Goal: Information Seeking & Learning: Compare options

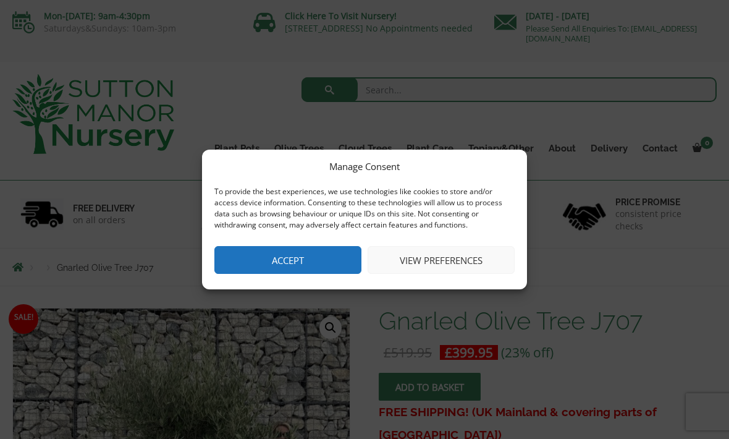
click at [304, 261] on button "Accept" at bounding box center [287, 260] width 147 height 28
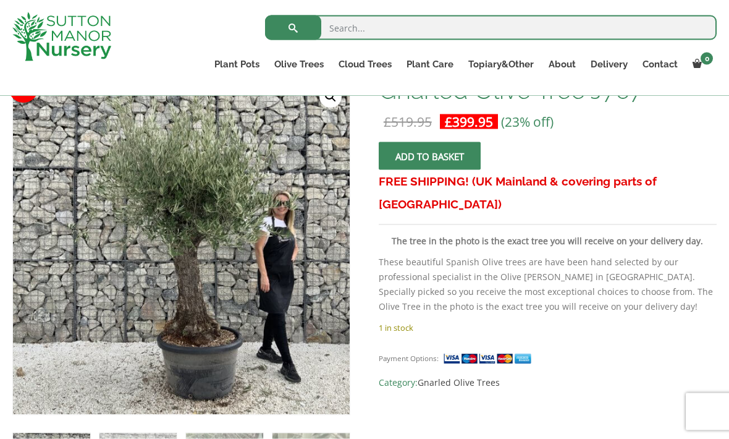
scroll to position [208, 0]
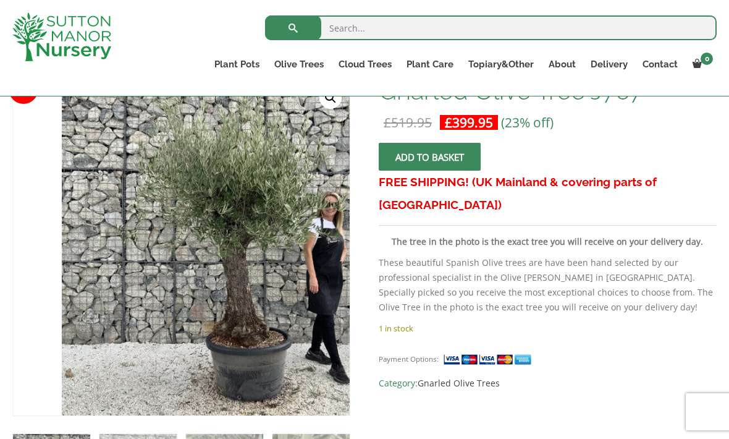
click at [259, 317] on img at bounding box center [335, 351] width 547 height 547
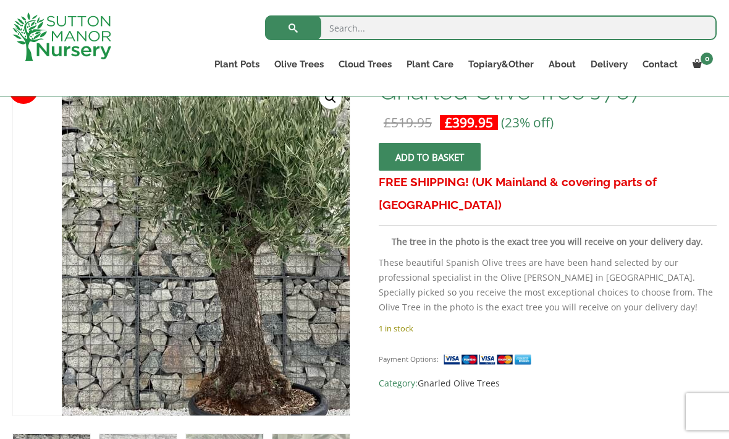
click at [234, 238] on img at bounding box center [227, 252] width 547 height 547
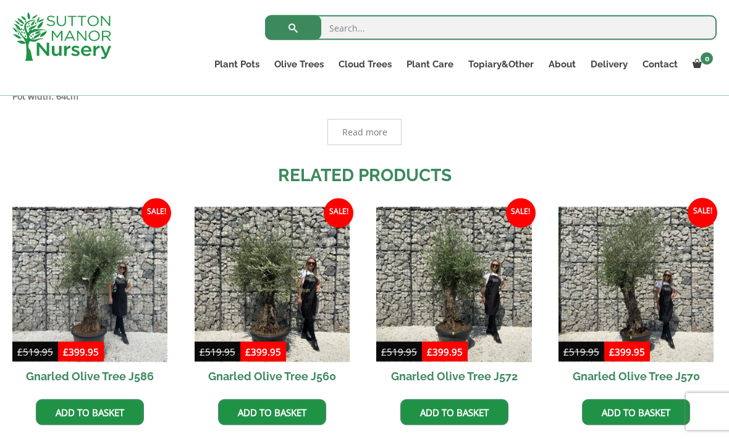
scroll to position [813, 0]
click at [93, 294] on img at bounding box center [89, 283] width 155 height 155
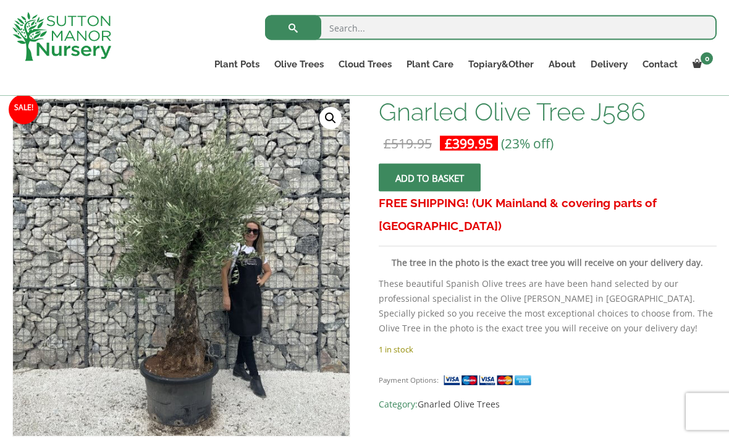
scroll to position [181, 0]
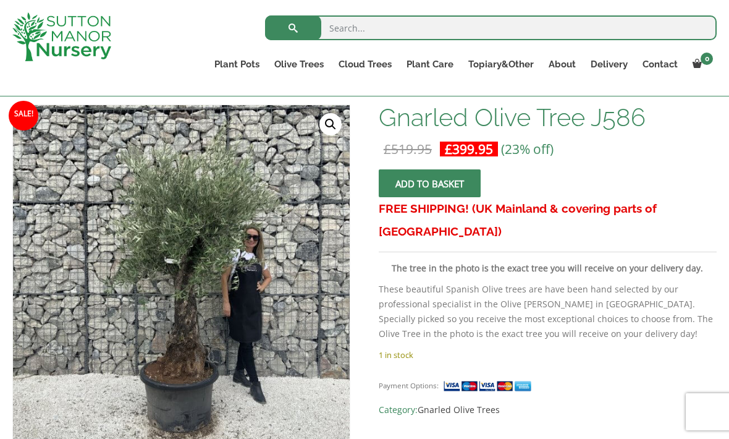
click at [224, 323] on img at bounding box center [322, 414] width 618 height 618
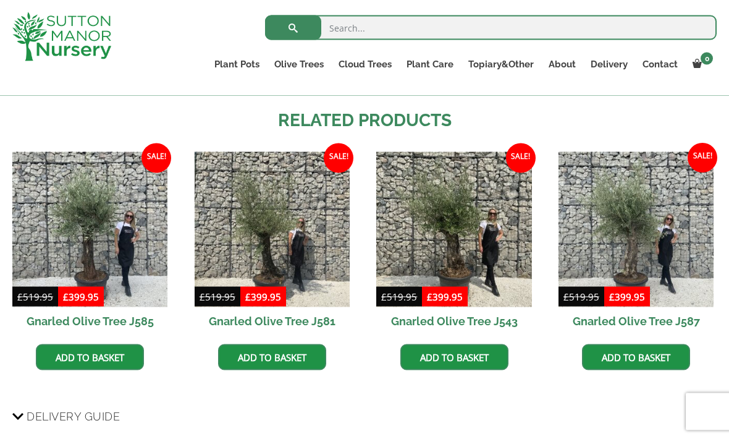
scroll to position [867, 0]
click at [479, 224] on img at bounding box center [453, 228] width 155 height 155
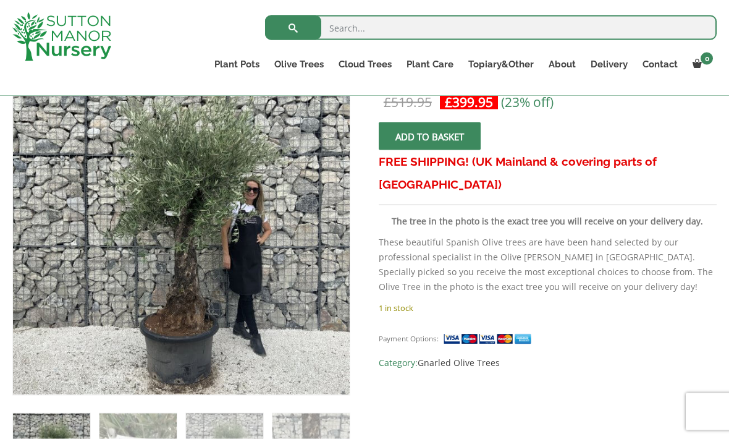
scroll to position [229, 0]
click at [0, 0] on link "Gnarled Olive Trees" at bounding box center [0, 0] width 0 height 0
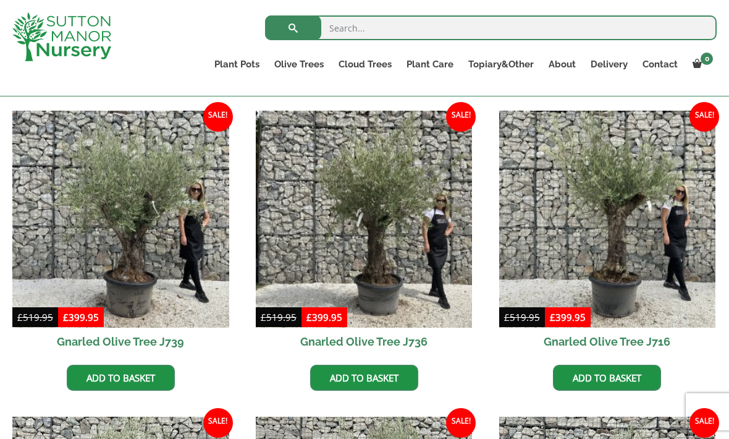
scroll to position [303, 0]
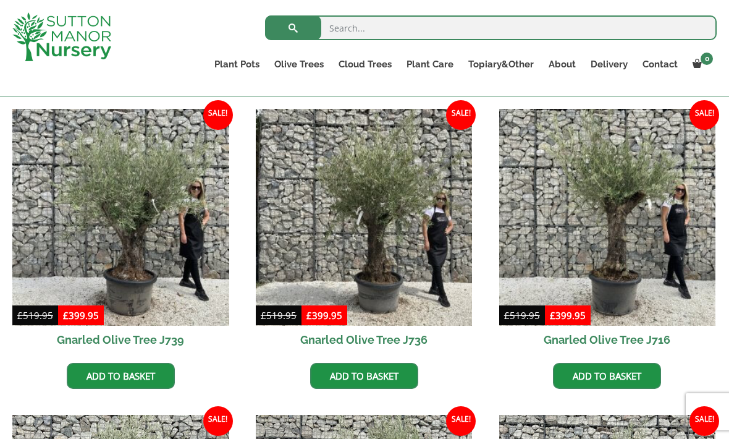
click at [163, 253] on img at bounding box center [120, 217] width 217 height 217
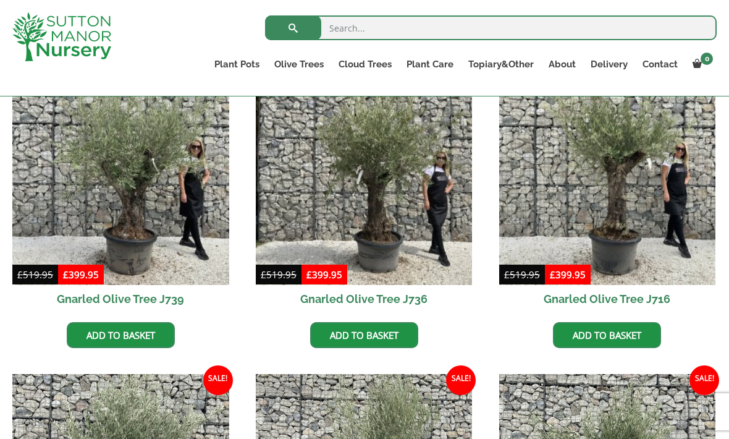
click at [413, 219] on img at bounding box center [364, 176] width 217 height 217
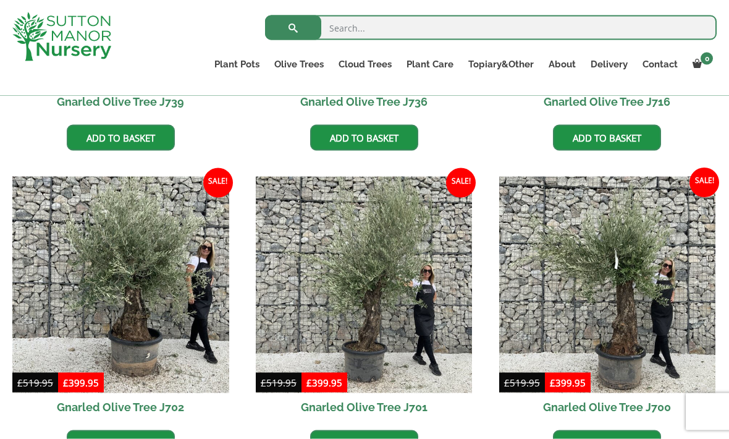
scroll to position [542, 0]
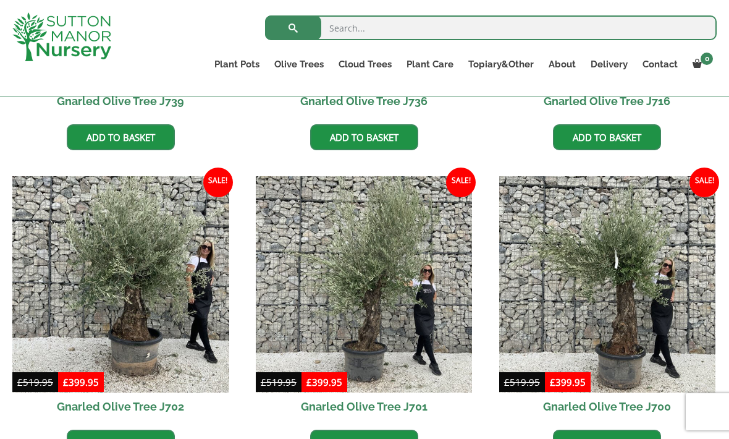
click at [154, 313] on img at bounding box center [120, 284] width 217 height 217
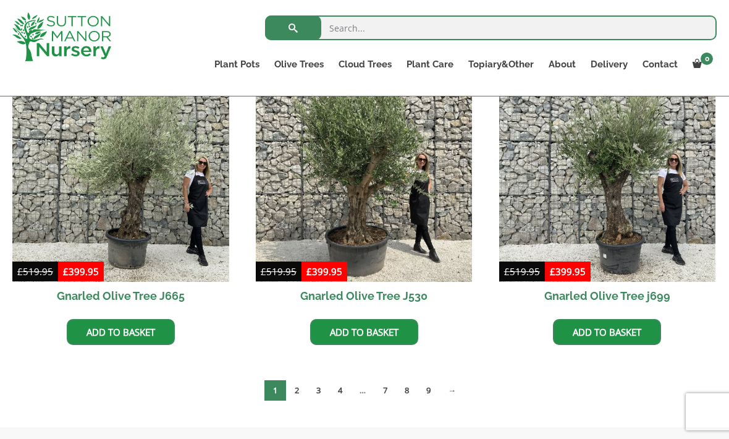
scroll to position [1567, 0]
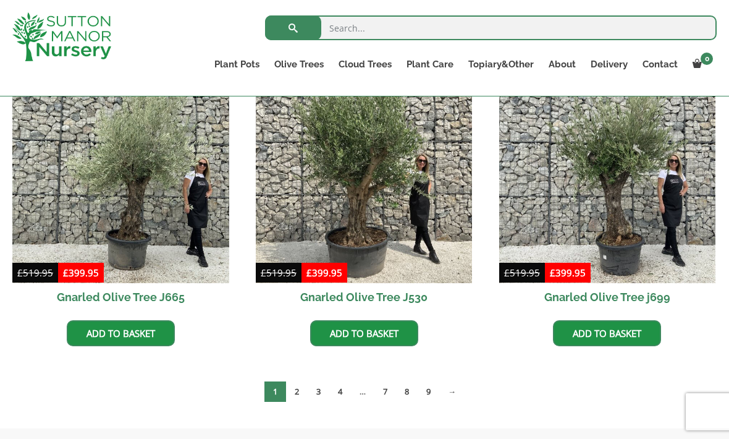
click at [293, 392] on link "2" at bounding box center [297, 391] width 22 height 20
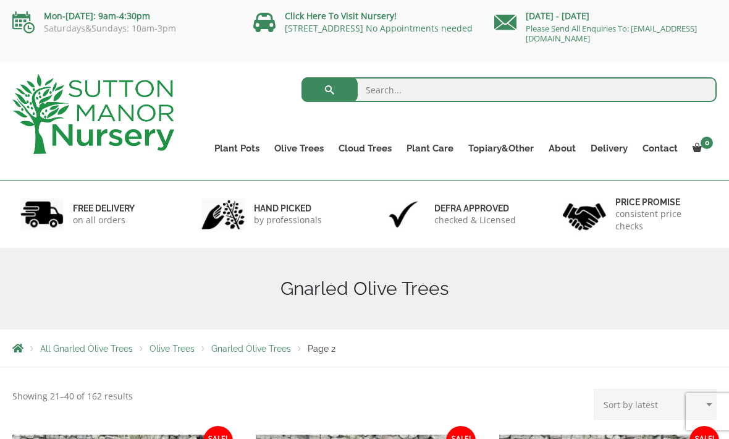
click at [0, 0] on link "Fibre Clay Pots" at bounding box center [0, 0] width 0 height 0
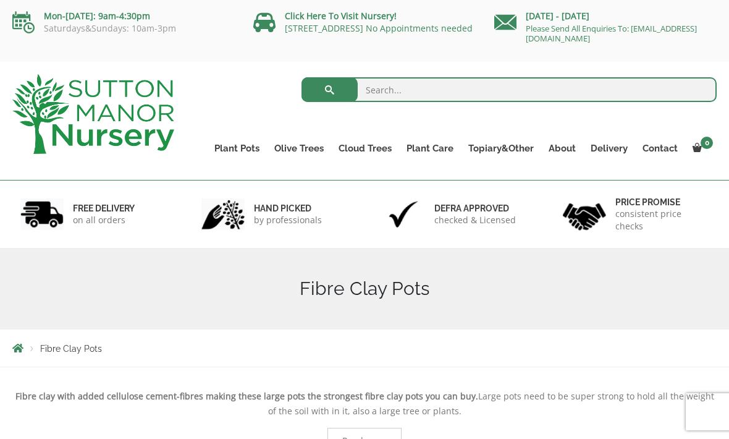
click at [0, 0] on link "The Capri Pots" at bounding box center [0, 0] width 0 height 0
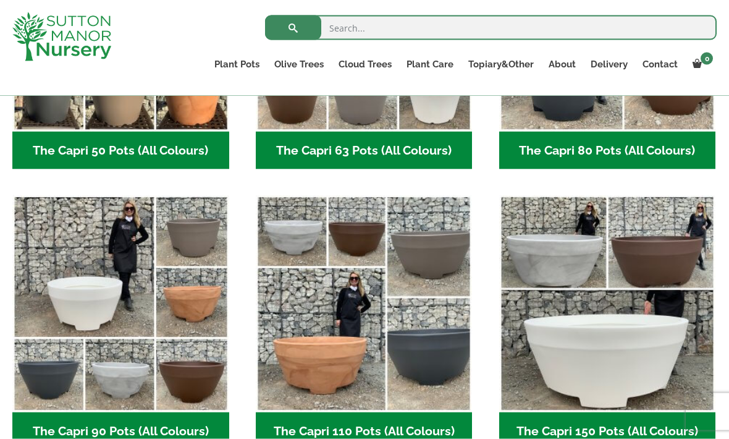
scroll to position [507, 0]
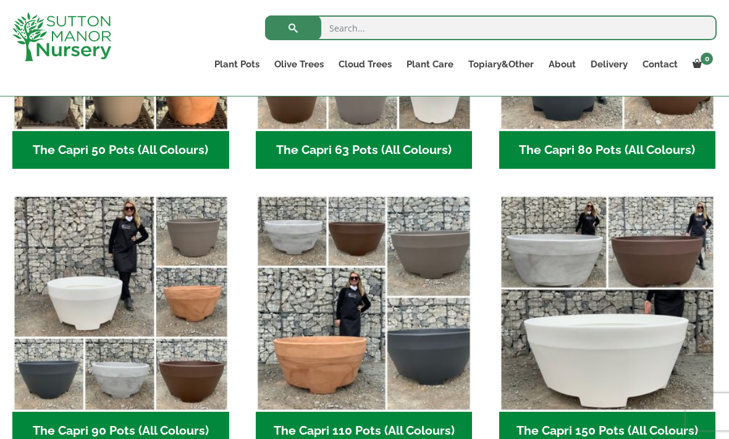
click at [173, 365] on img "Visit product category The Capri 90 Pots (All Colours)" at bounding box center [120, 303] width 217 height 217
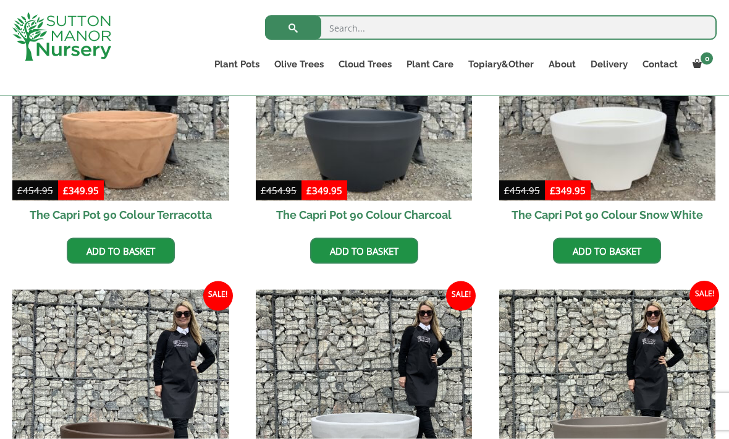
scroll to position [429, 0]
click at [127, 402] on img at bounding box center [120, 397] width 217 height 217
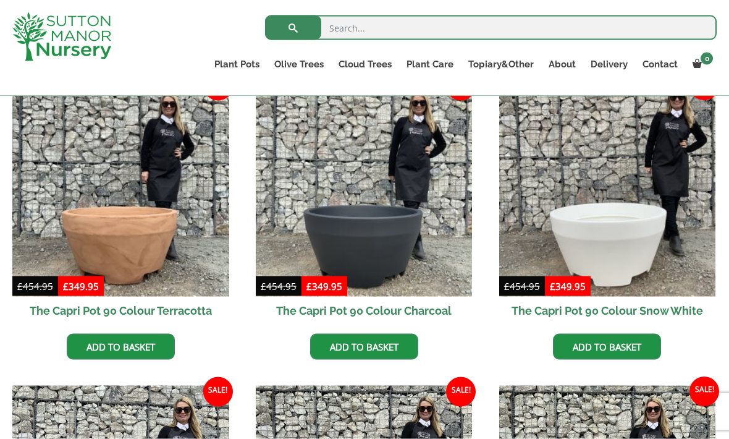
scroll to position [332, 0]
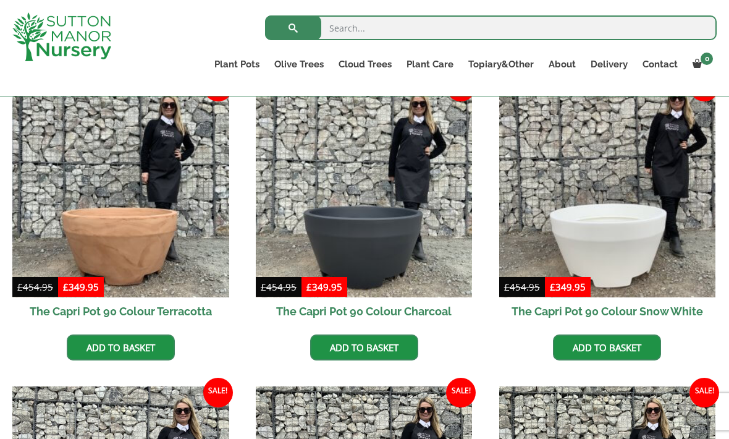
click at [0, 0] on link "The Amalfi Pots" at bounding box center [0, 0] width 0 height 0
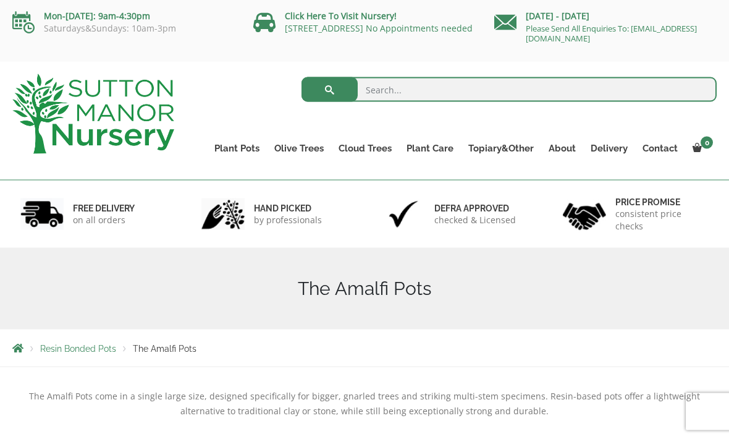
scroll to position [1, 0]
click at [0, 0] on link "The Milan Pots" at bounding box center [0, 0] width 0 height 0
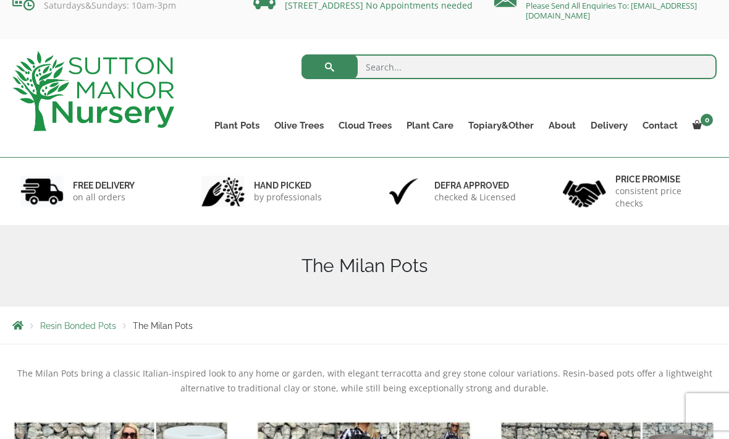
scroll to position [25, 0]
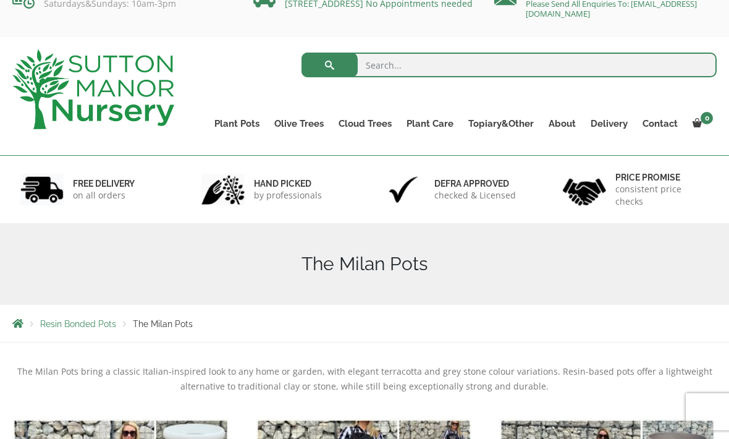
click at [0, 0] on link "The Brunello Pots" at bounding box center [0, 0] width 0 height 0
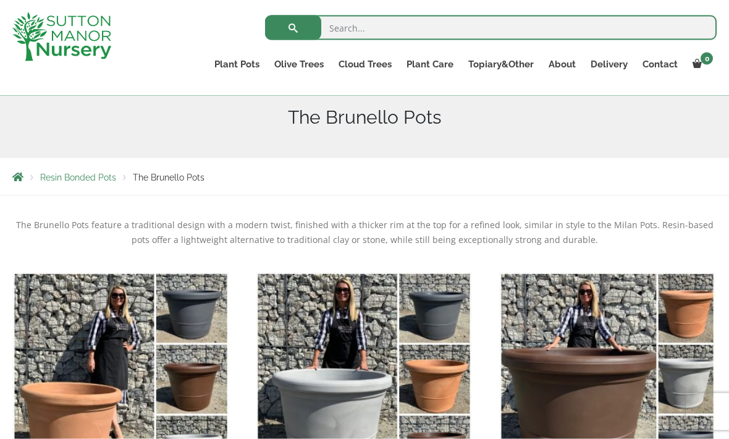
scroll to position [150, 0]
click at [0, 0] on link "The Venice Cube Pots" at bounding box center [0, 0] width 0 height 0
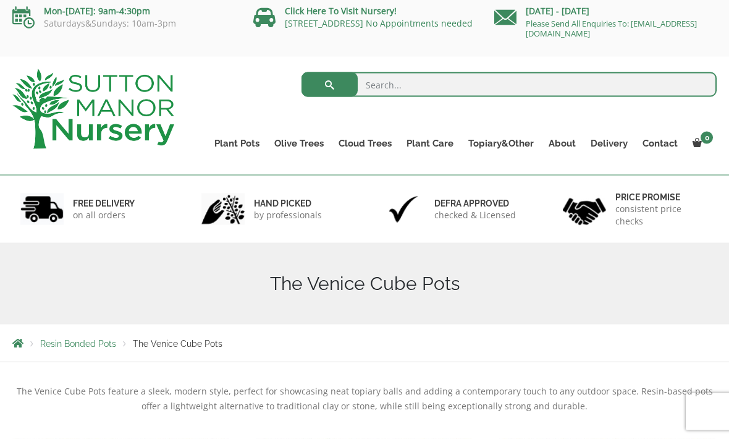
scroll to position [6, 0]
click at [0, 0] on link "The Barolo Pots" at bounding box center [0, 0] width 0 height 0
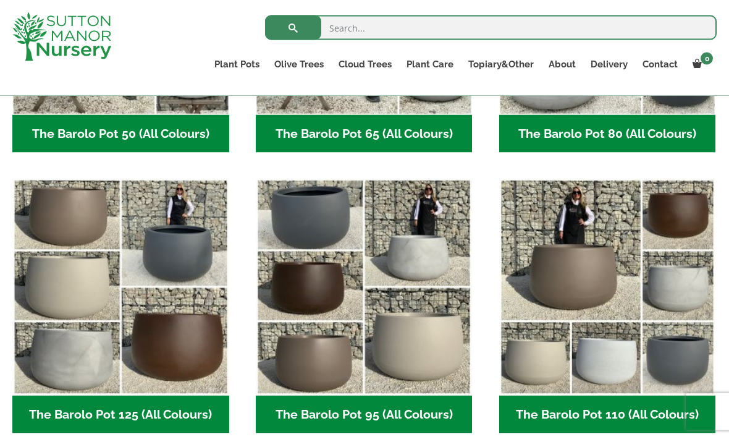
scroll to position [523, 0]
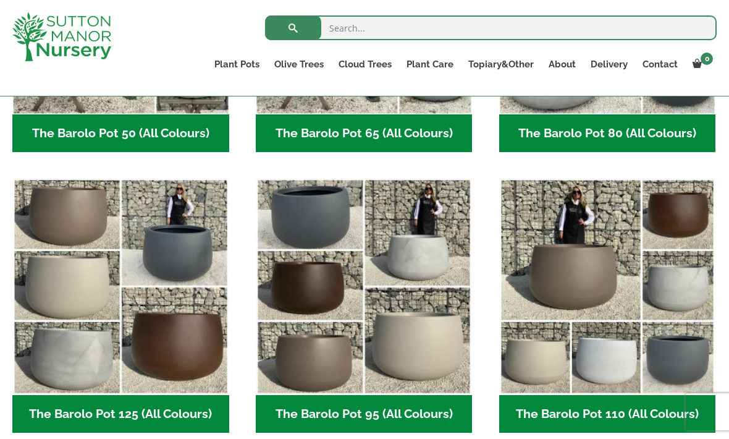
click at [179, 350] on img "Visit product category The Barolo Pot 125 (All Colours)" at bounding box center [120, 286] width 217 height 217
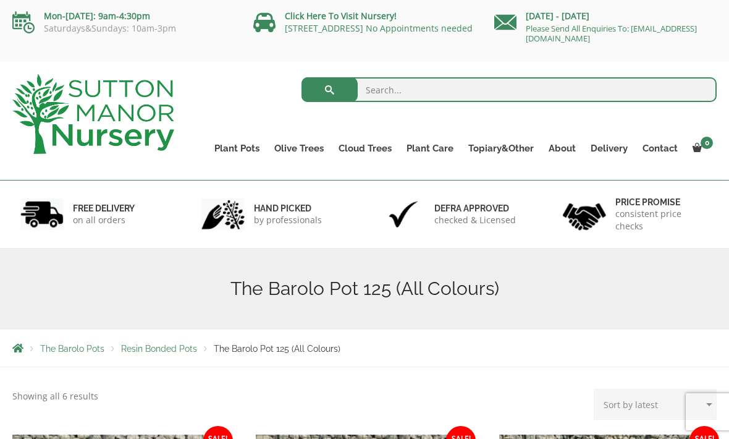
click at [0, 0] on link "The Rome Bowl" at bounding box center [0, 0] width 0 height 0
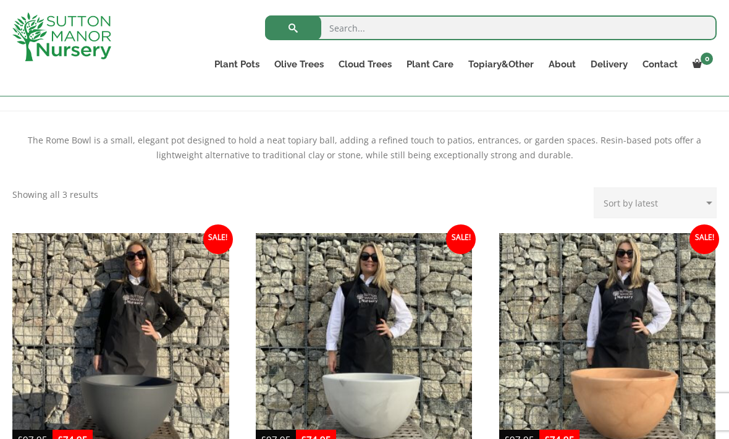
scroll to position [236, 0]
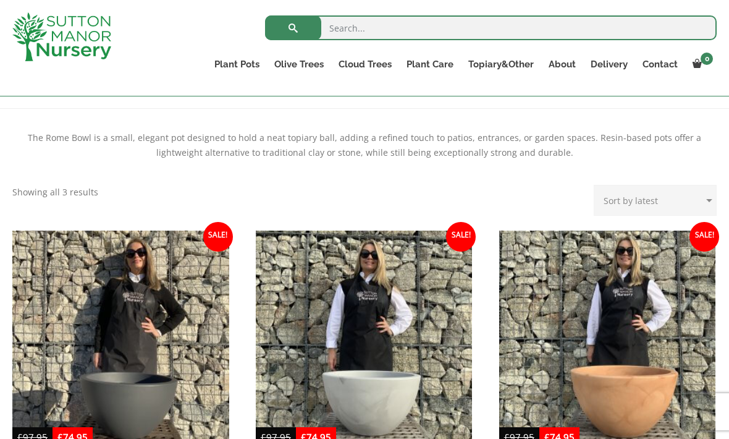
click at [0, 0] on link "The Olive Jar" at bounding box center [0, 0] width 0 height 0
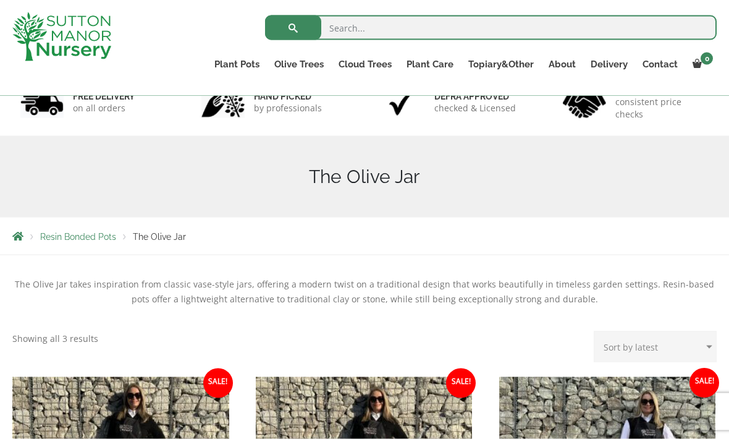
scroll to position [90, 0]
click at [0, 0] on link "The Sicilian Pots" at bounding box center [0, 0] width 0 height 0
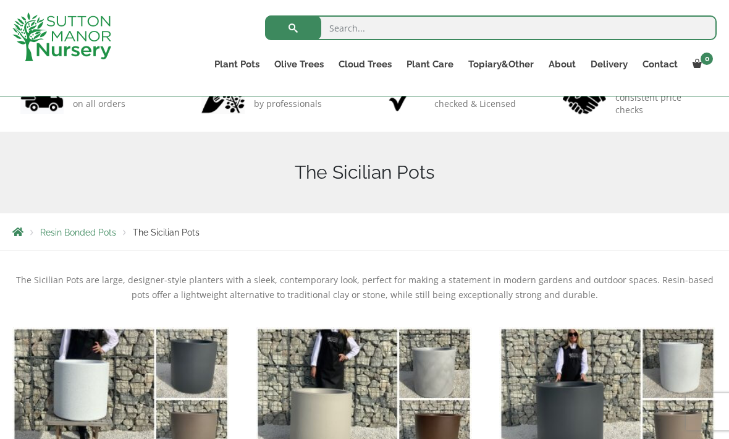
scroll to position [96, 0]
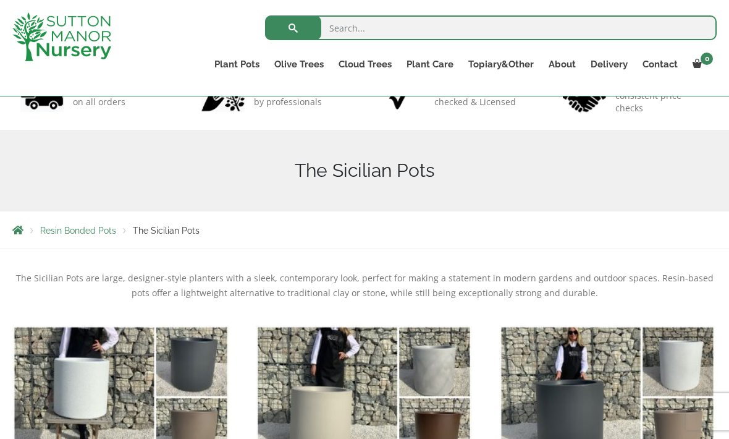
click at [0, 0] on link "The Mediterranean Pots" at bounding box center [0, 0] width 0 height 0
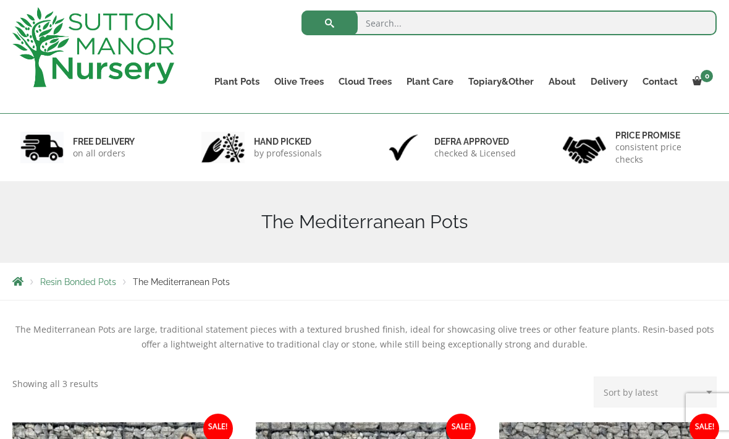
scroll to position [69, 0]
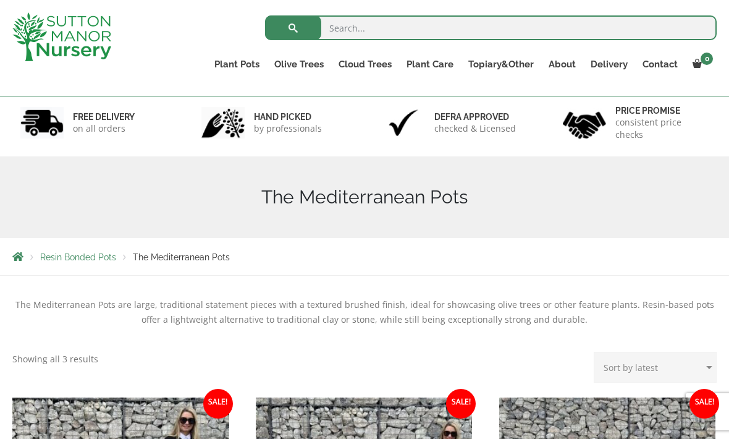
click at [0, 0] on link "The Mediterranean Pots" at bounding box center [0, 0] width 0 height 0
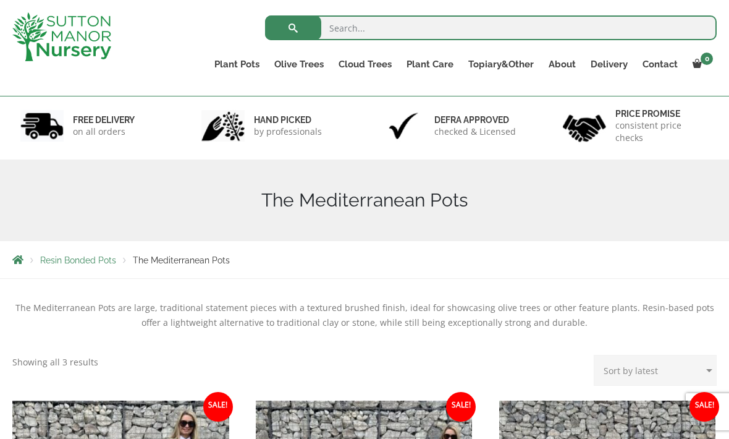
click at [0, 0] on link "The San Marino Pots" at bounding box center [0, 0] width 0 height 0
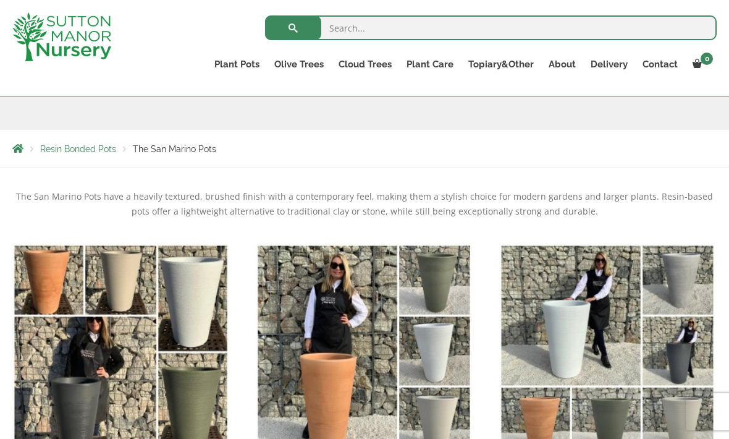
scroll to position [175, 0]
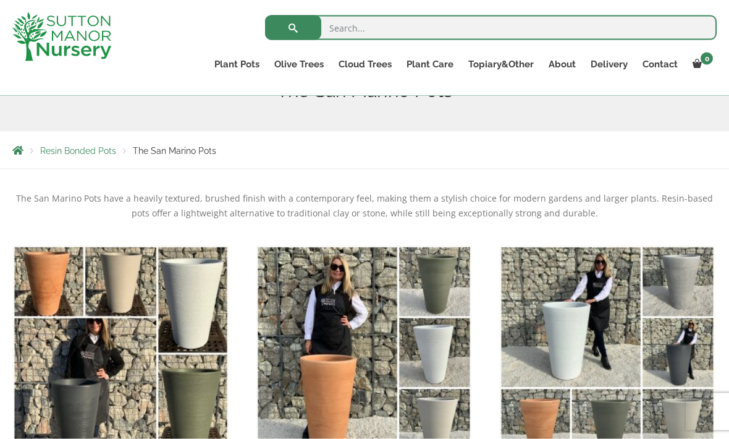
click at [0, 0] on link "The Pisa Pot 80 (All Colours)" at bounding box center [0, 0] width 0 height 0
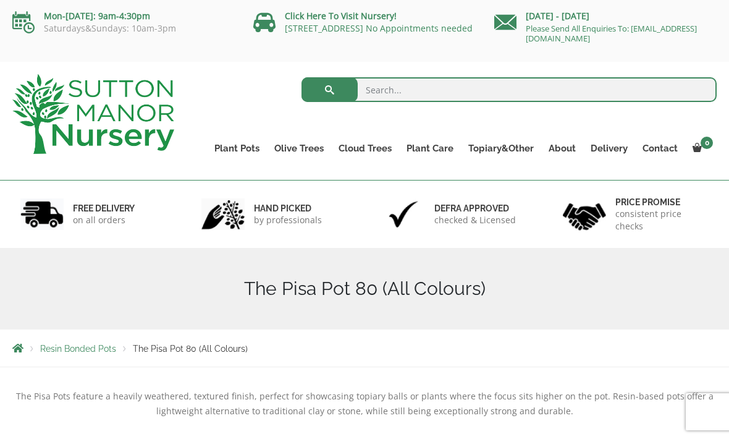
click at [0, 0] on link "The Capri Pots" at bounding box center [0, 0] width 0 height 0
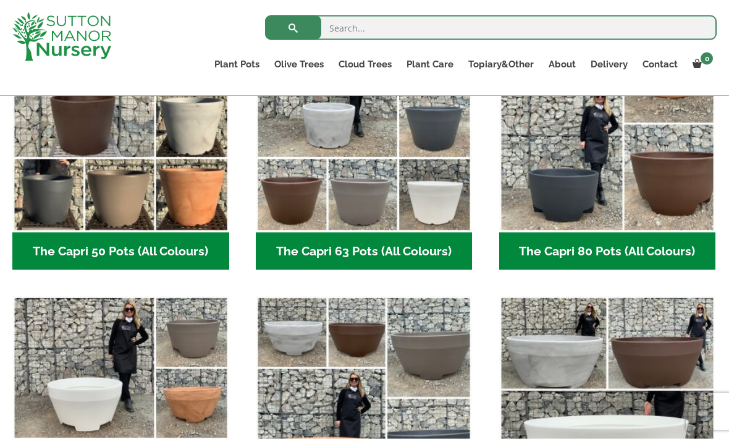
scroll to position [406, 0]
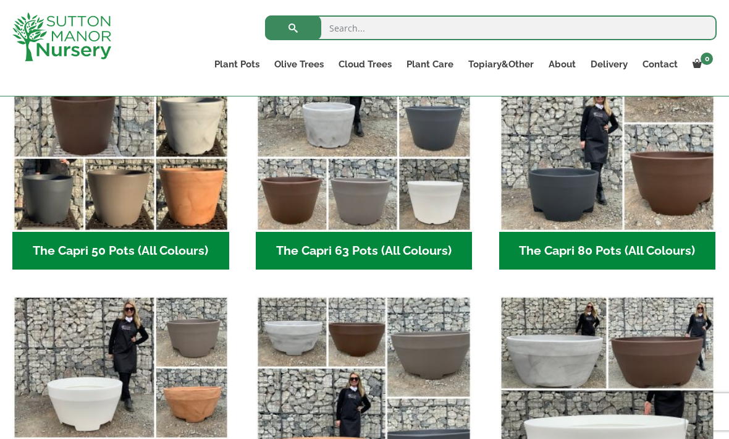
click at [613, 219] on img "Visit product category The Capri 80 Pots (All Colours)" at bounding box center [607, 123] width 217 height 217
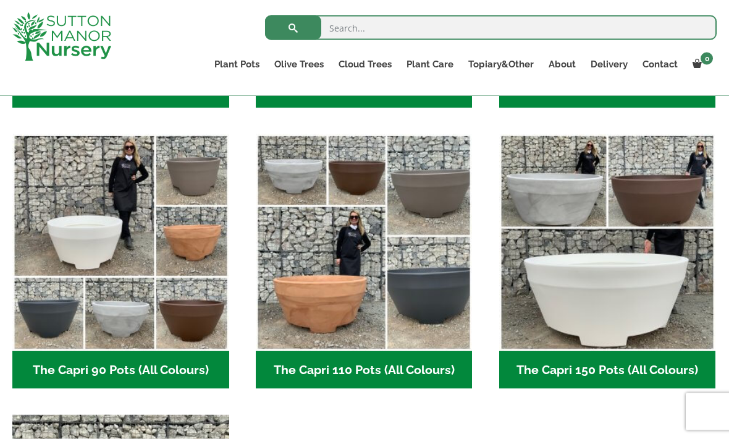
scroll to position [539, 0]
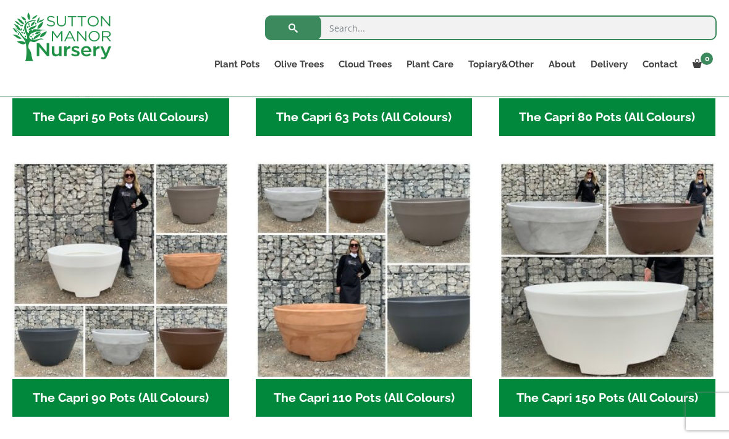
click at [429, 355] on img "Visit product category The Capri 110 Pots (All Colours)" at bounding box center [364, 270] width 217 height 217
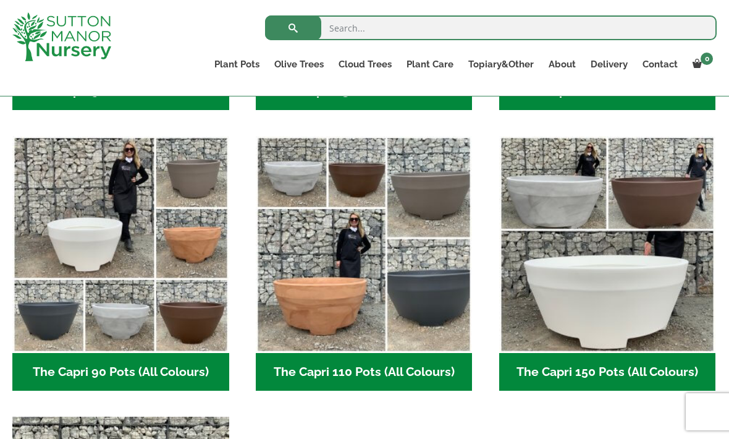
scroll to position [563, 0]
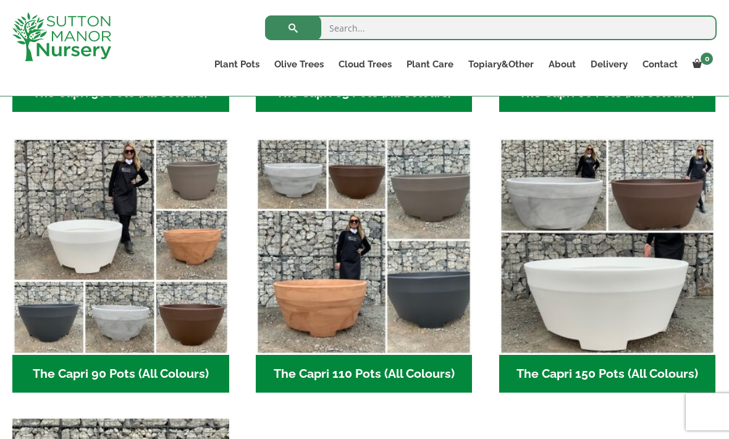
click at [82, 250] on img "Visit product category The Capri 90 Pots (All Colours)" at bounding box center [120, 246] width 217 height 217
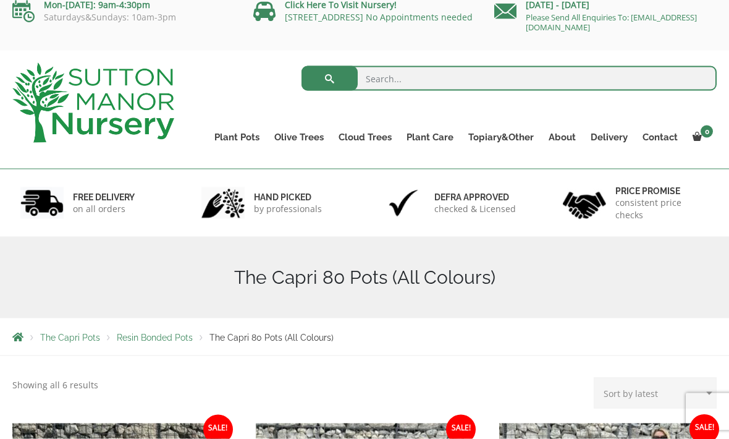
scroll to position [4, 0]
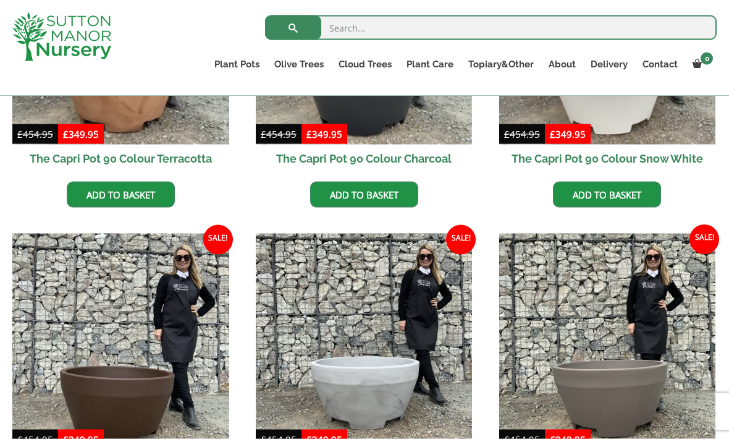
scroll to position [483, 0]
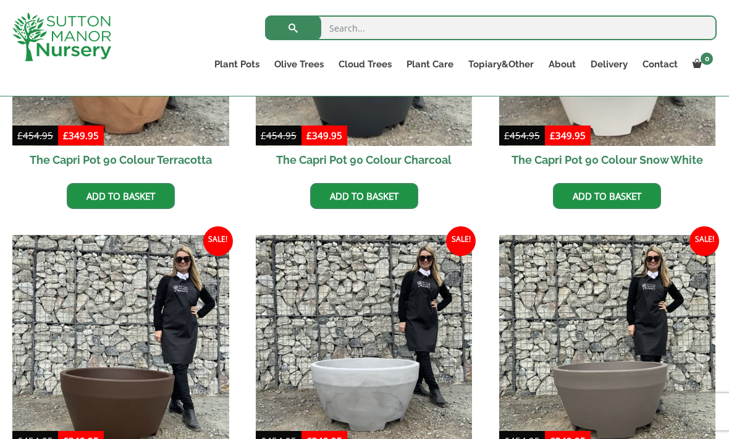
click at [134, 405] on img at bounding box center [120, 343] width 217 height 217
